Goal: Navigation & Orientation: Find specific page/section

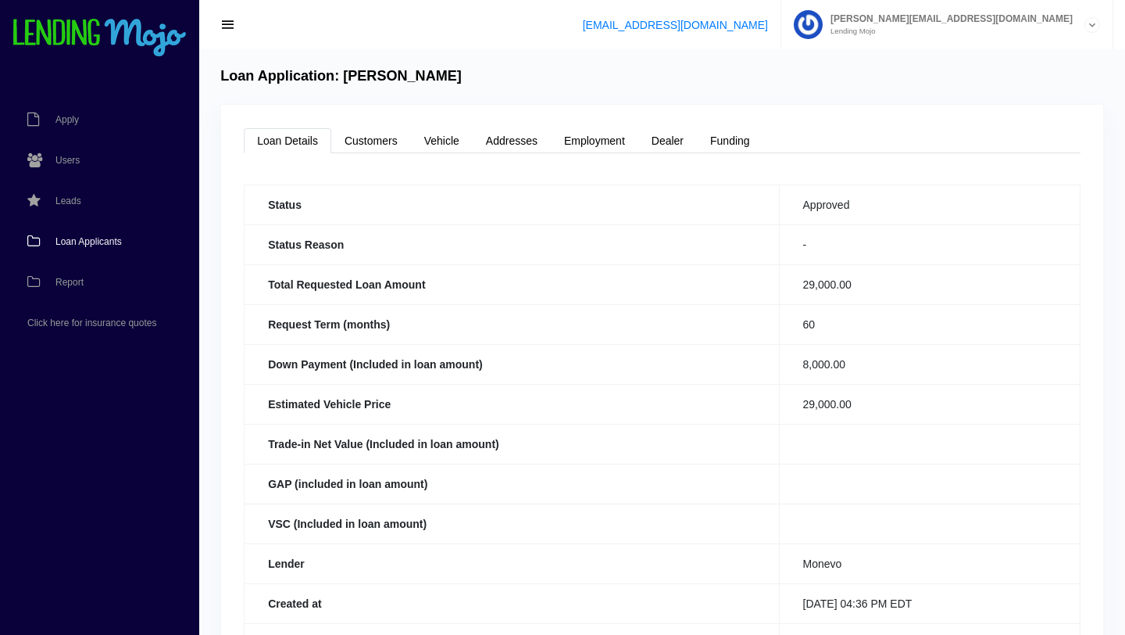
click at [88, 242] on span "Loan Applicants" at bounding box center [88, 241] width 66 height 9
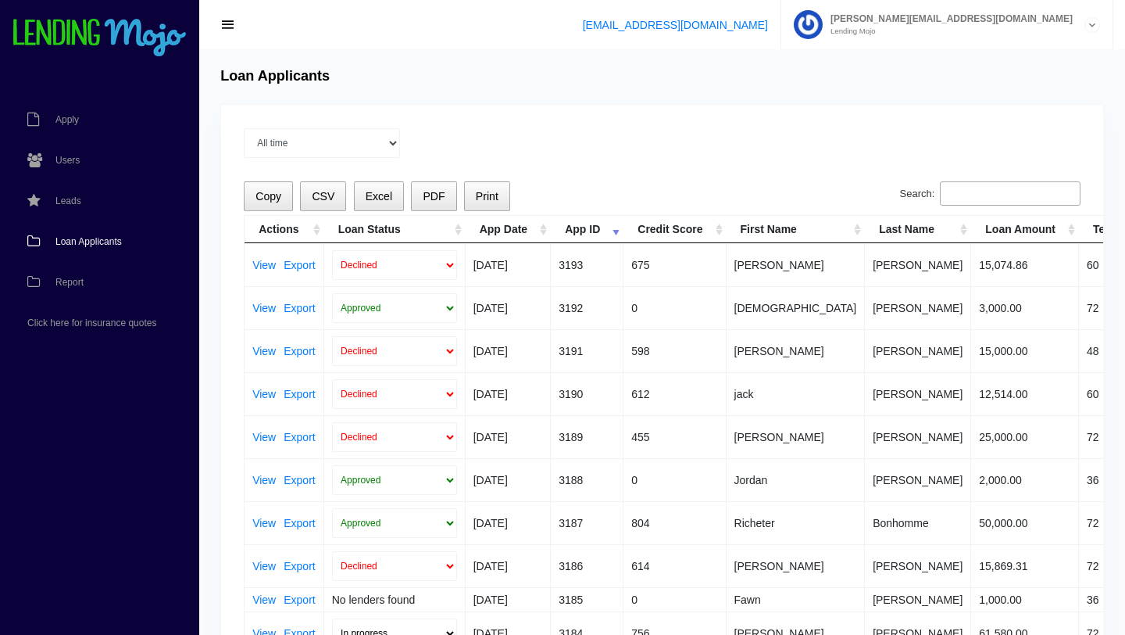
click at [88, 242] on span "Loan Applicants" at bounding box center [88, 241] width 66 height 9
